Goal: Task Accomplishment & Management: Manage account settings

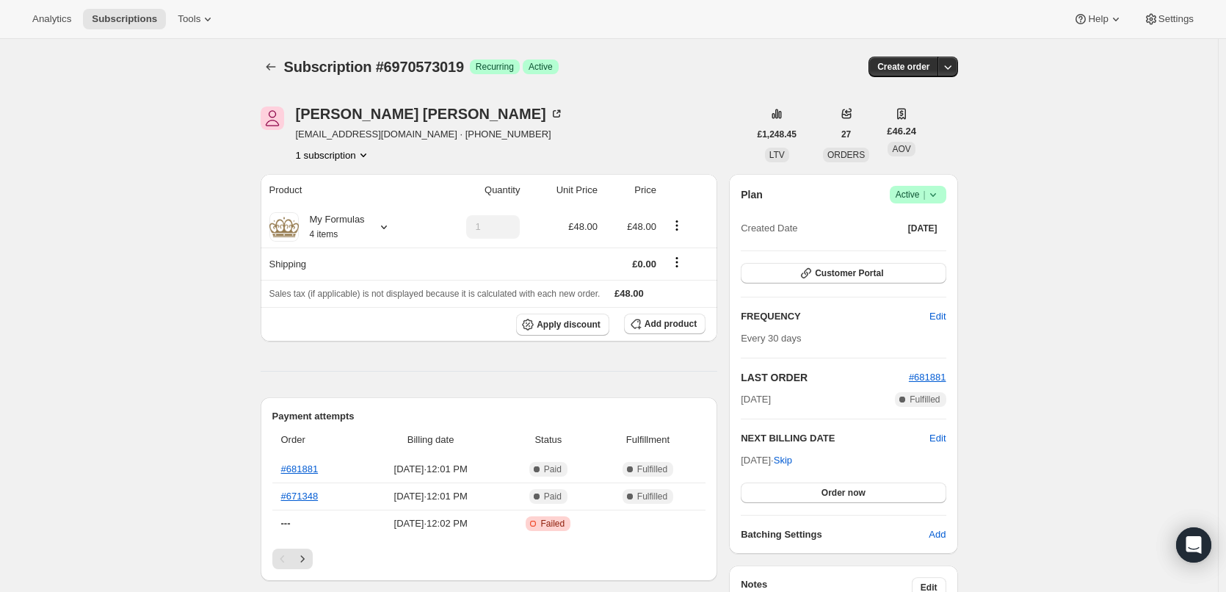
click at [940, 193] on icon at bounding box center [933, 194] width 15 height 15
click at [912, 245] on span "Cancel subscription" at bounding box center [922, 248] width 83 height 11
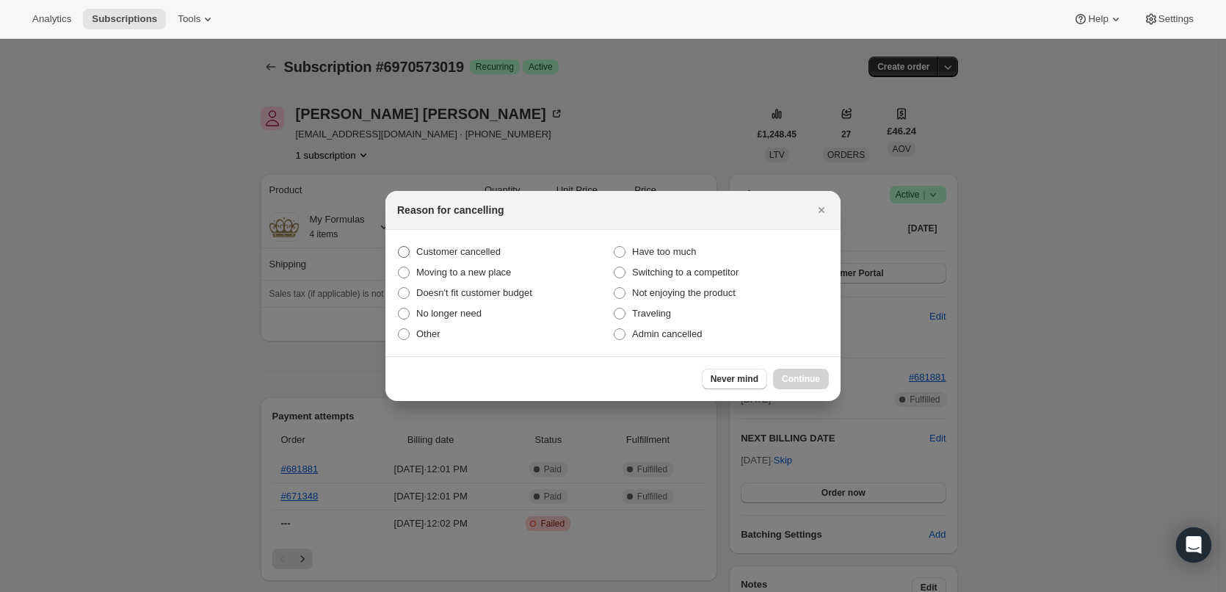
click at [471, 254] on span "Customer cancelled" at bounding box center [458, 251] width 84 height 11
click at [399, 247] on input "Customer cancelled" at bounding box center [398, 246] width 1 height 1
radio input "true"
click at [439, 313] on span "No longer need" at bounding box center [448, 313] width 65 height 11
click at [399, 308] on input "No longer need" at bounding box center [398, 308] width 1 height 1
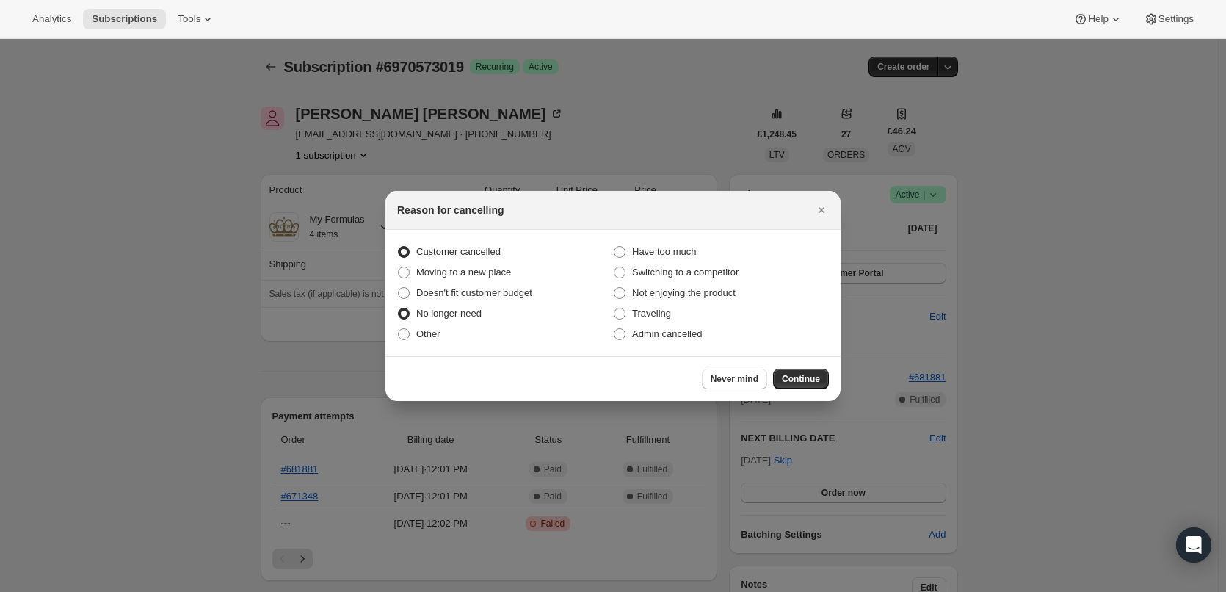
radio input "true"
radio input "false"
click at [799, 381] on span "Continue" at bounding box center [801, 379] width 38 height 12
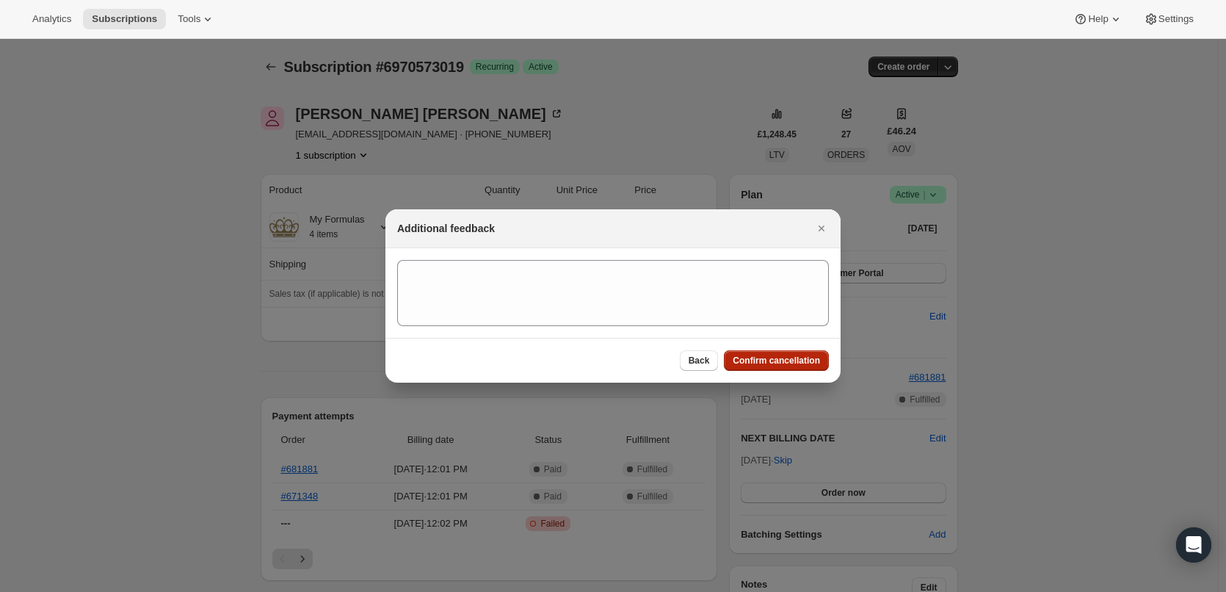
click at [777, 365] on span "Confirm cancellation" at bounding box center [776, 361] width 87 height 12
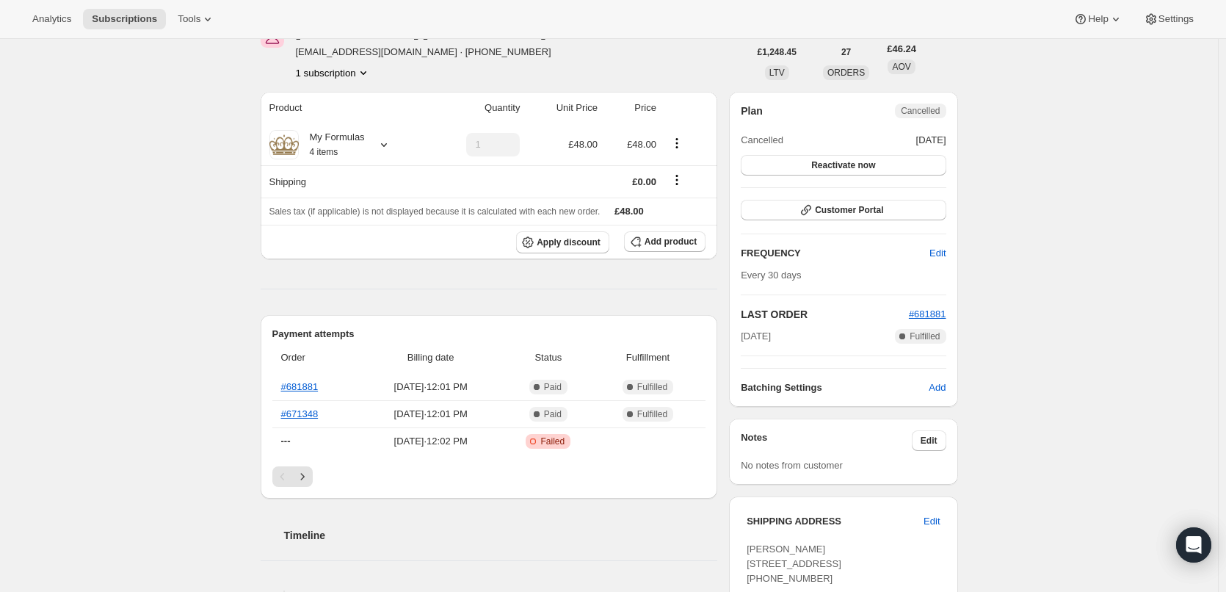
scroll to position [147, 0]
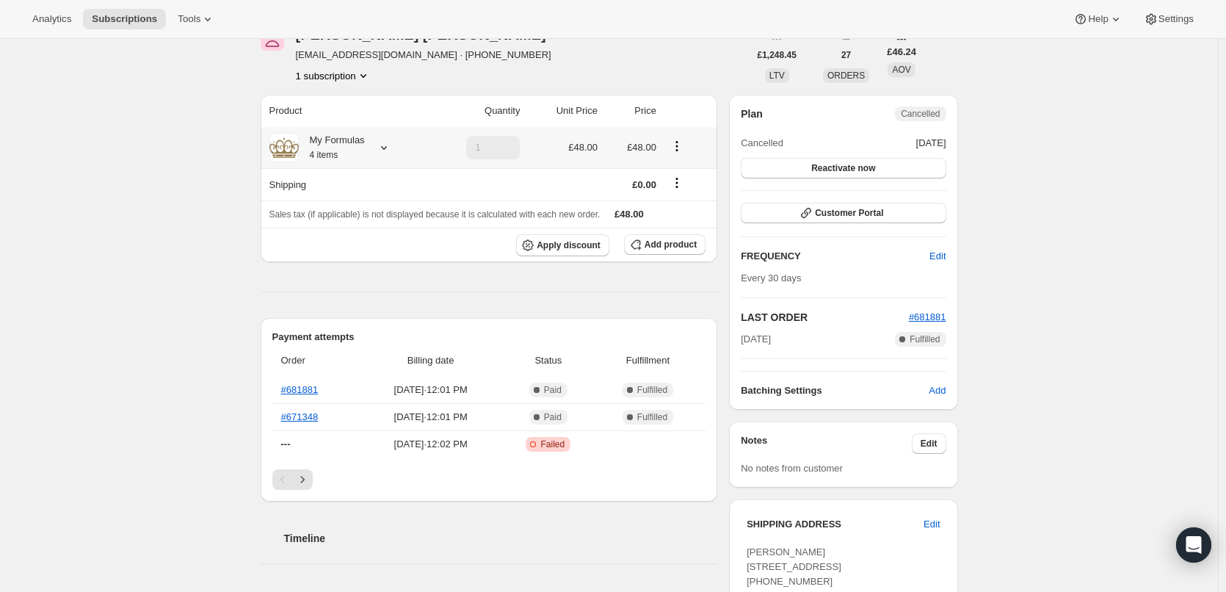
click at [391, 152] on icon at bounding box center [384, 147] width 15 height 15
